Goal: Task Accomplishment & Management: Manage account settings

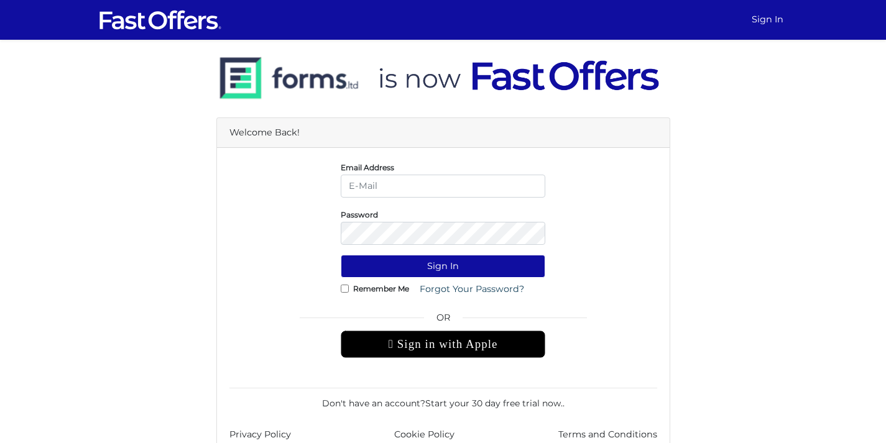
type input "[EMAIL_ADDRESS][DOMAIN_NAME]"
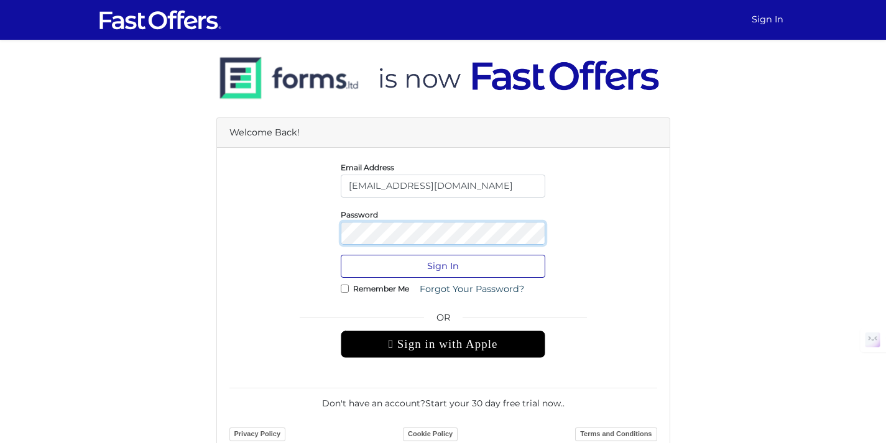
click at [341, 255] on button "Sign In" at bounding box center [443, 266] width 204 height 23
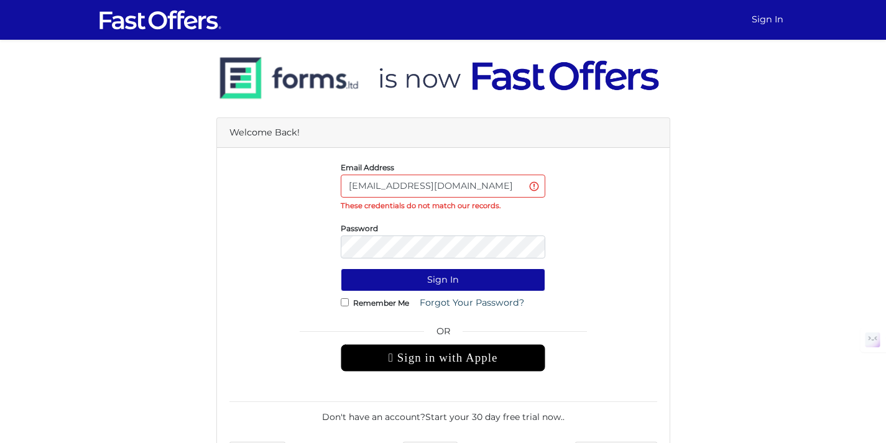
click at [341, 269] on button "Sign In" at bounding box center [443, 280] width 204 height 23
click at [456, 189] on input "shay@property.ca" at bounding box center [443, 186] width 204 height 23
click at [433, 188] on input "shay@property.ca" at bounding box center [443, 186] width 204 height 23
click at [400, 262] on form "Email Address shay@property.ca These credentials do not match our records. Pass…" at bounding box center [443, 309] width 428 height 298
click at [436, 188] on input "shay@property.ca" at bounding box center [443, 186] width 204 height 23
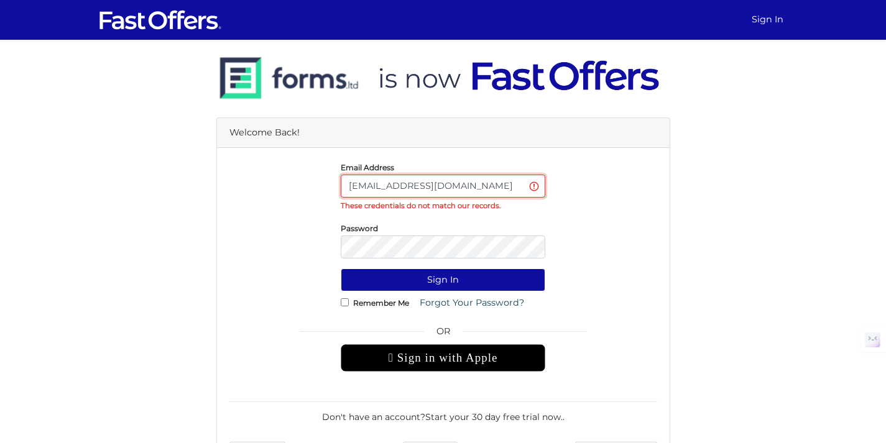
drag, startPoint x: 436, startPoint y: 188, endPoint x: 324, endPoint y: 180, distance: 112.8
click at [327, 181] on div "Email Address shay@property.ca These credentials do not match our records." at bounding box center [443, 186] width 446 height 52
click at [392, 189] on input "email" at bounding box center [443, 186] width 204 height 23
type input "shay@property.ca"
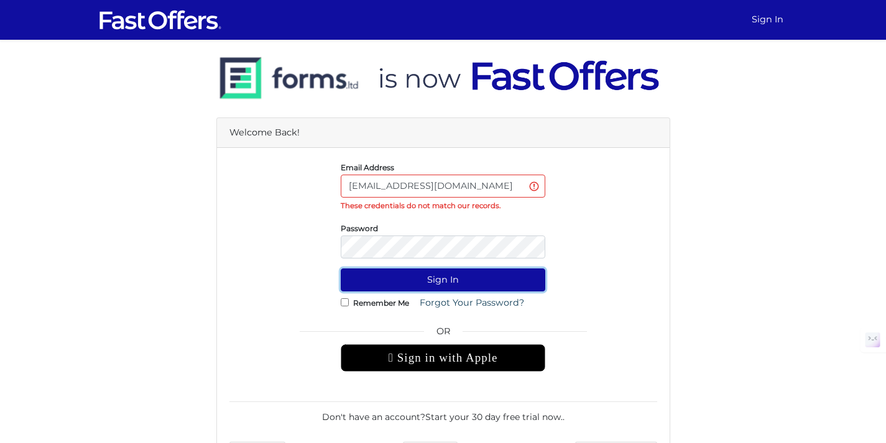
click at [416, 272] on button "Sign In" at bounding box center [443, 280] width 204 height 23
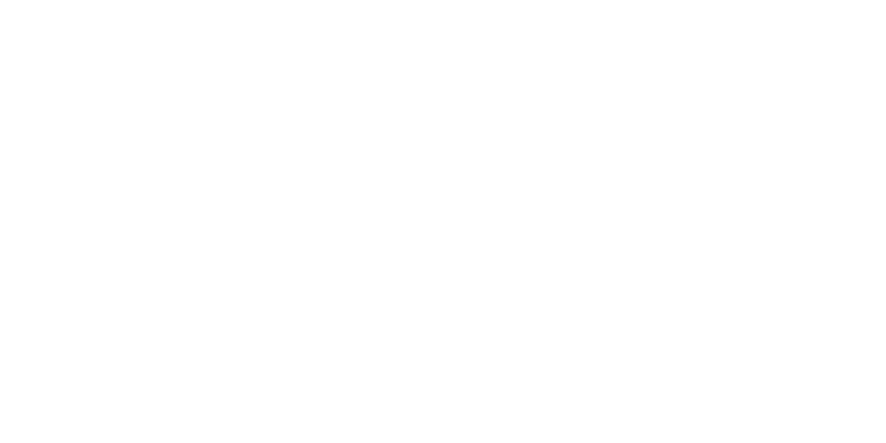
click at [0, 0] on link "Shay Mohamed" at bounding box center [0, 0] width 0 height 0
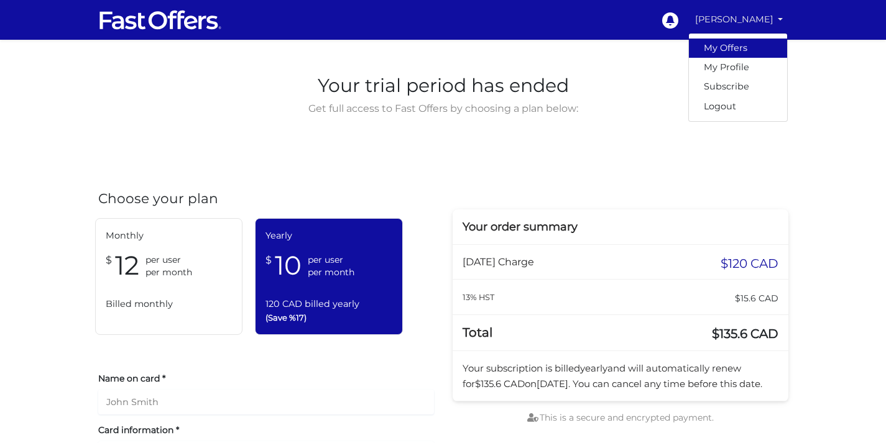
click at [736, 45] on link "My Offers" at bounding box center [738, 48] width 98 height 19
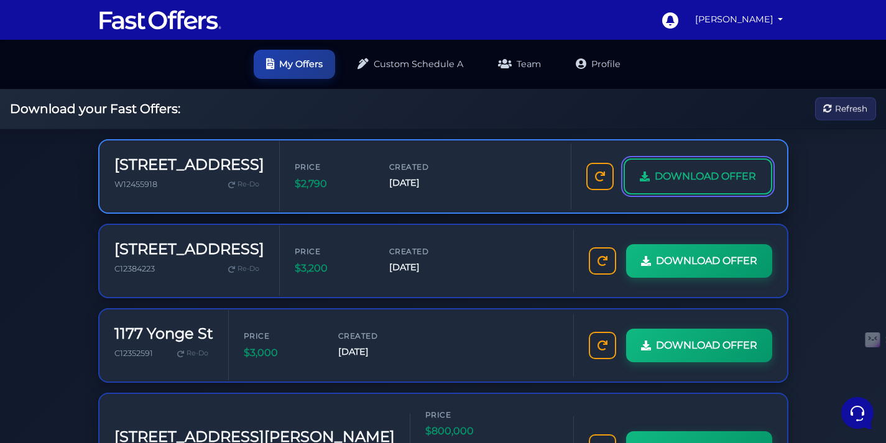
click at [677, 183] on span "DOWNLOAD OFFER" at bounding box center [704, 176] width 101 height 16
click at [663, 168] on span "DOWNLOAD OFFER" at bounding box center [704, 176] width 101 height 16
